Goal: Navigation & Orientation: Find specific page/section

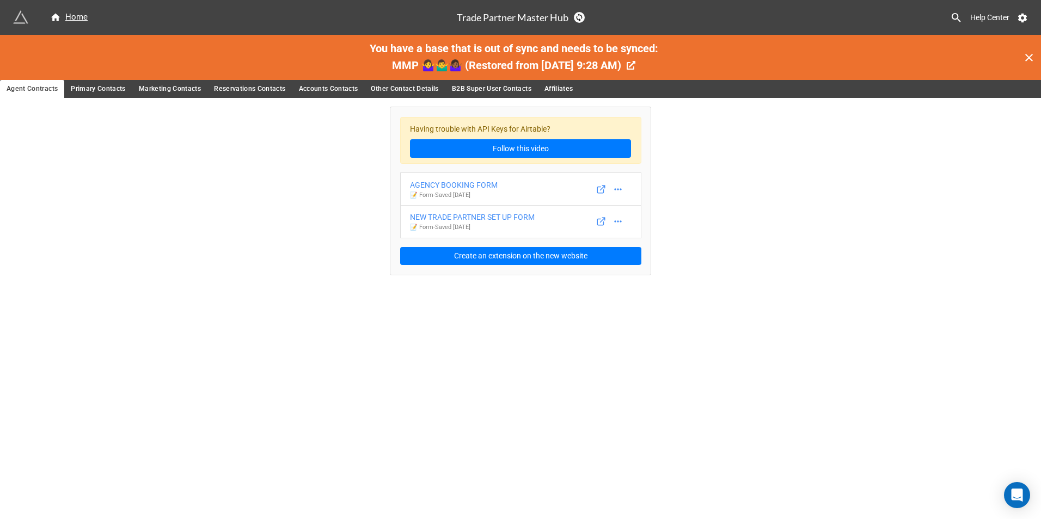
click at [345, 91] on span "Accounts Contacts" at bounding box center [328, 88] width 59 height 11
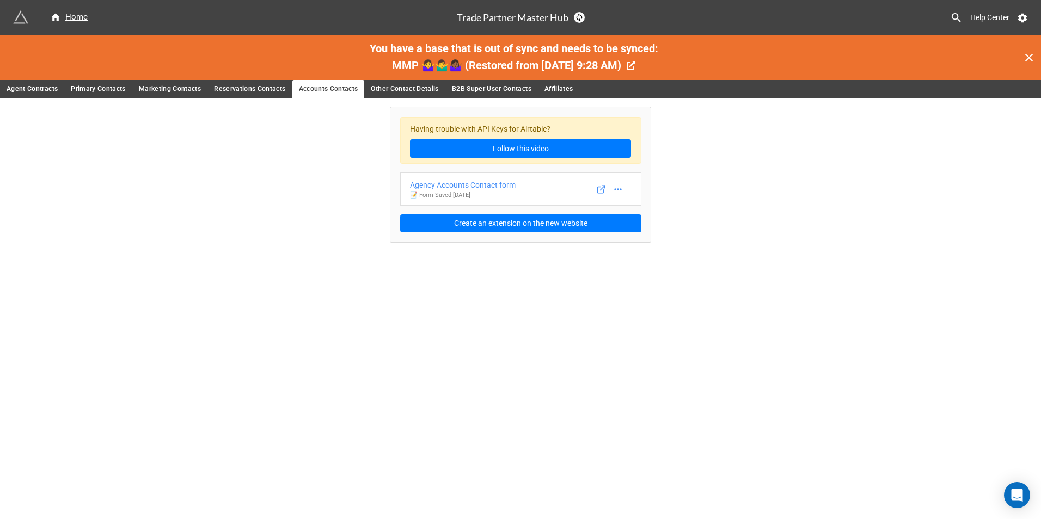
click at [399, 90] on span "Other Contact Details" at bounding box center [404, 88] width 67 height 11
click at [490, 89] on span "B2B Super User Contacts" at bounding box center [491, 88] width 79 height 11
click at [553, 90] on span "Affiliates" at bounding box center [558, 88] width 29 height 11
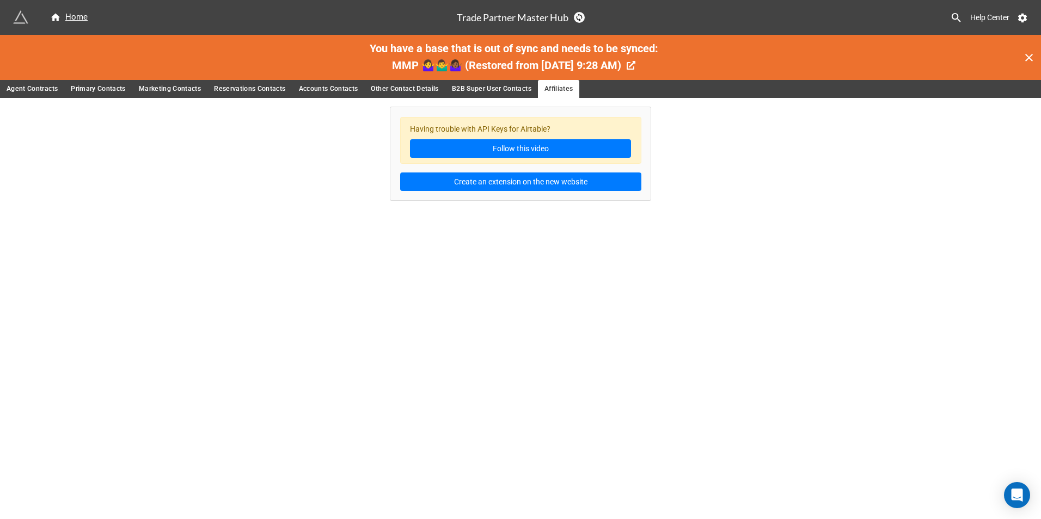
click at [262, 89] on span "Reservations Contacts" at bounding box center [249, 88] width 71 height 11
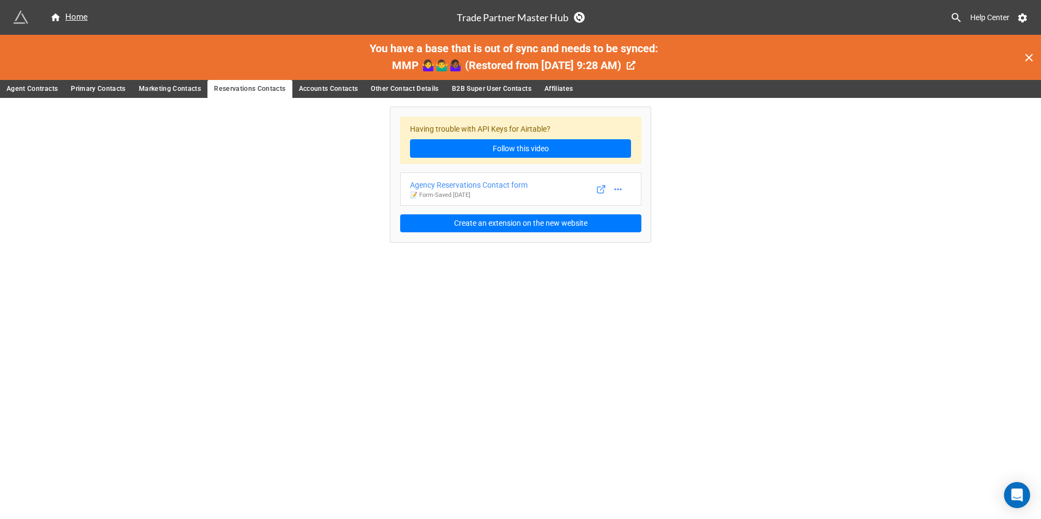
click at [168, 89] on span "Marketing Contacts" at bounding box center [170, 88] width 62 height 11
click at [96, 85] on span "Primary Contacts" at bounding box center [98, 88] width 55 height 11
click at [42, 88] on span "Agent Contracts" at bounding box center [32, 88] width 51 height 11
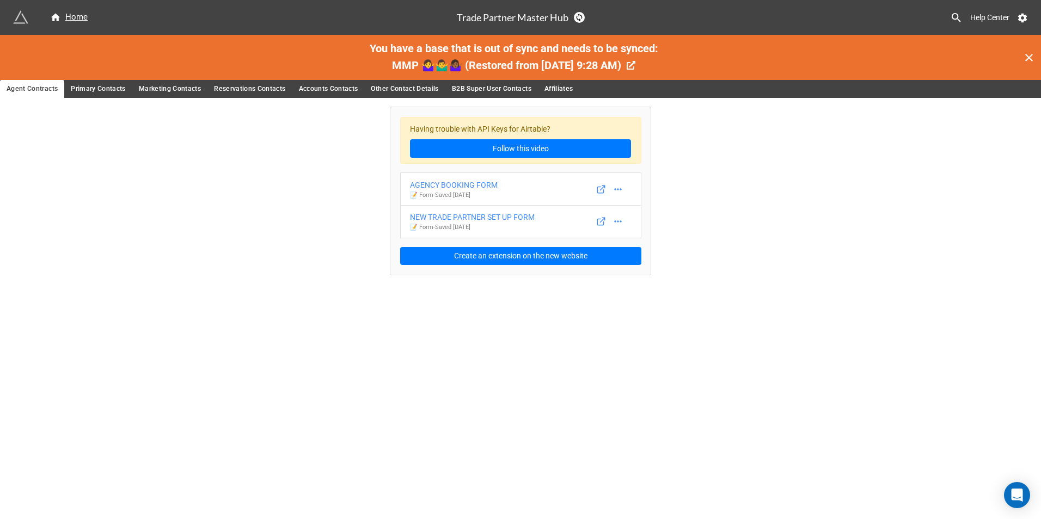
click at [1030, 57] on icon at bounding box center [1029, 58] width 8 height 8
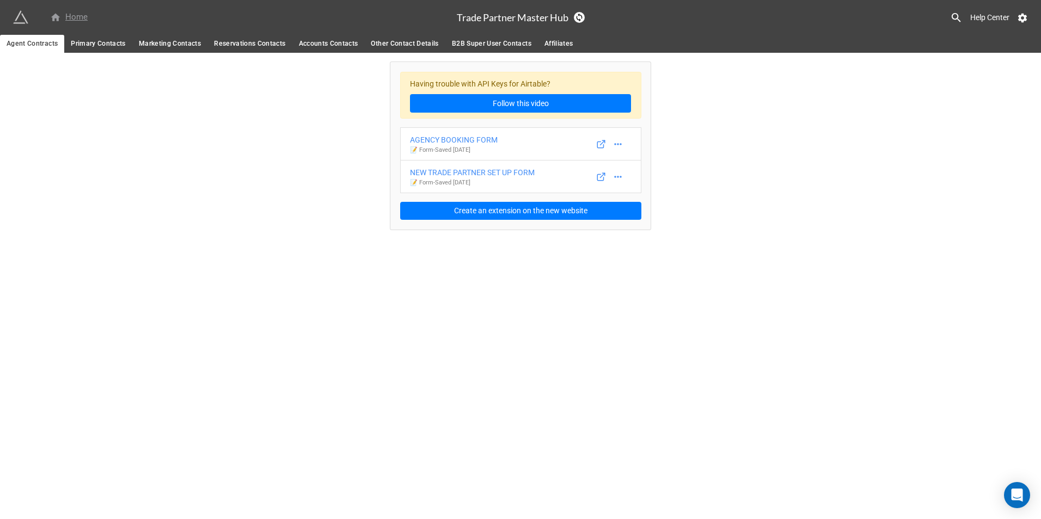
click at [78, 15] on div "Home" at bounding box center [69, 17] width 38 height 13
